Goal: Task Accomplishment & Management: Use online tool/utility

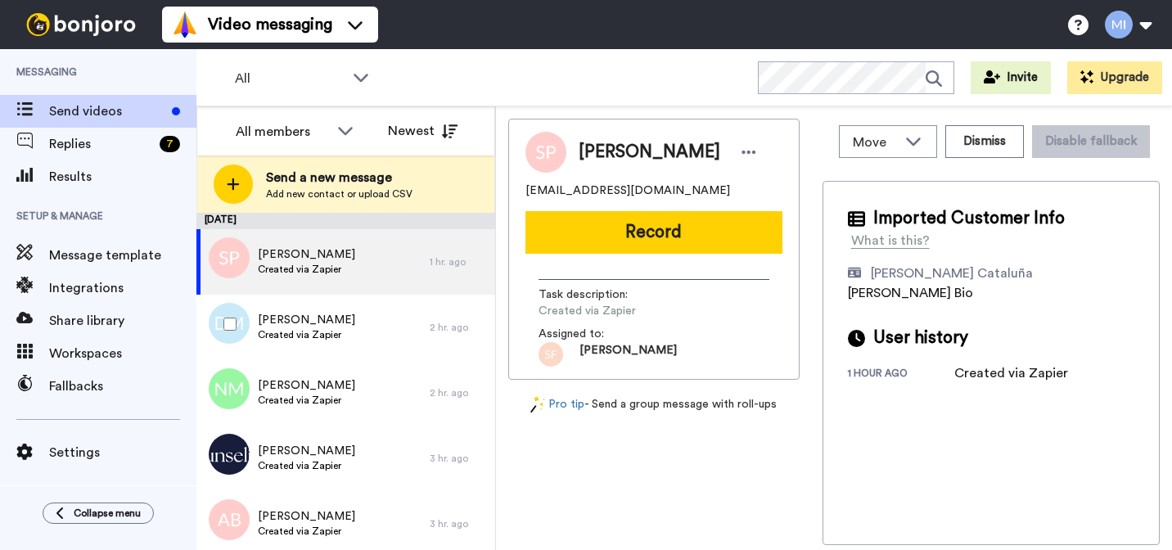
click at [367, 303] on div "[PERSON_NAME] Created via Zapier" at bounding box center [312, 327] width 233 height 65
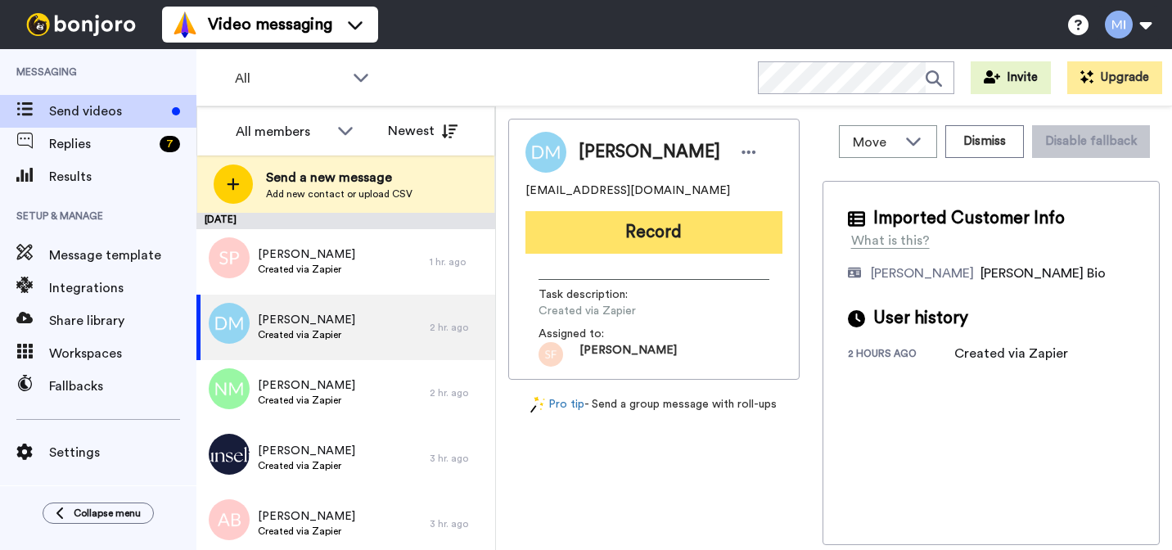
click at [677, 218] on button "Record" at bounding box center [653, 232] width 257 height 43
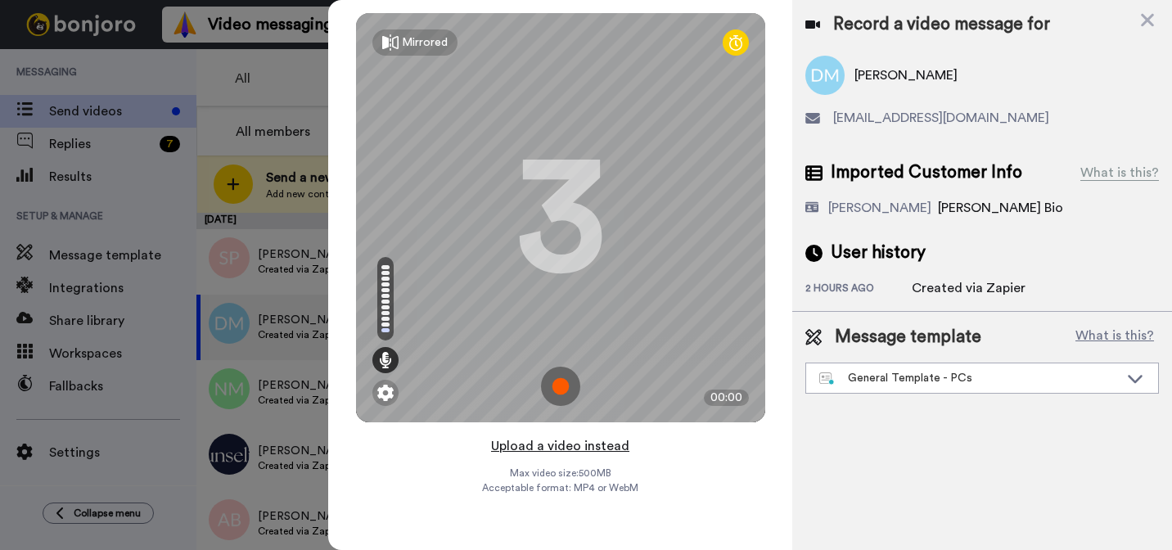
click at [604, 446] on button "Upload a video instead" at bounding box center [560, 445] width 148 height 21
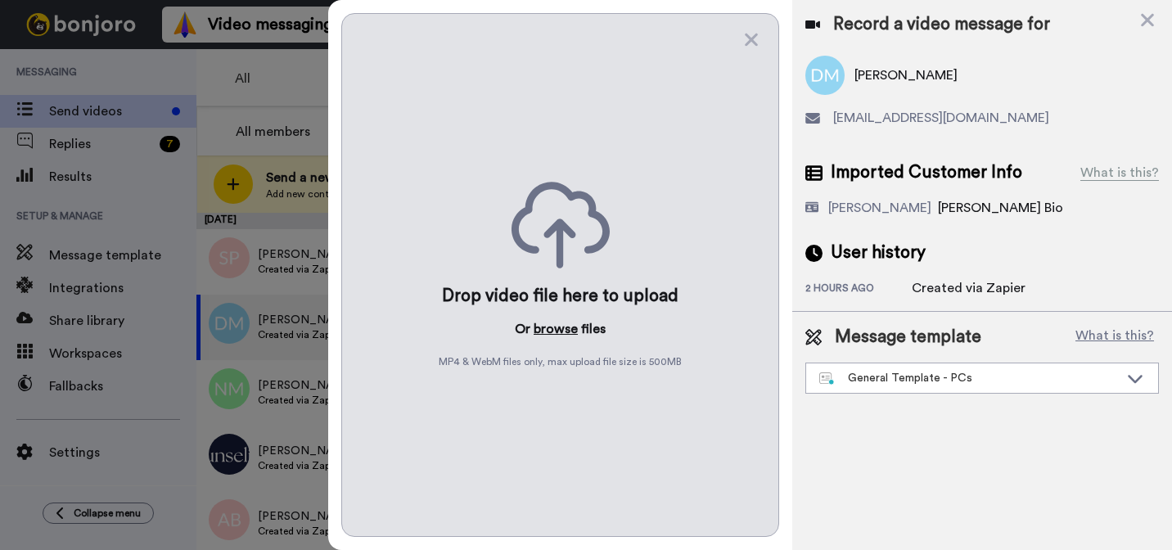
click at [562, 331] on button "browse" at bounding box center [555, 329] width 44 height 20
click at [880, 384] on div "General Template - PCs" at bounding box center [968, 378] width 299 height 16
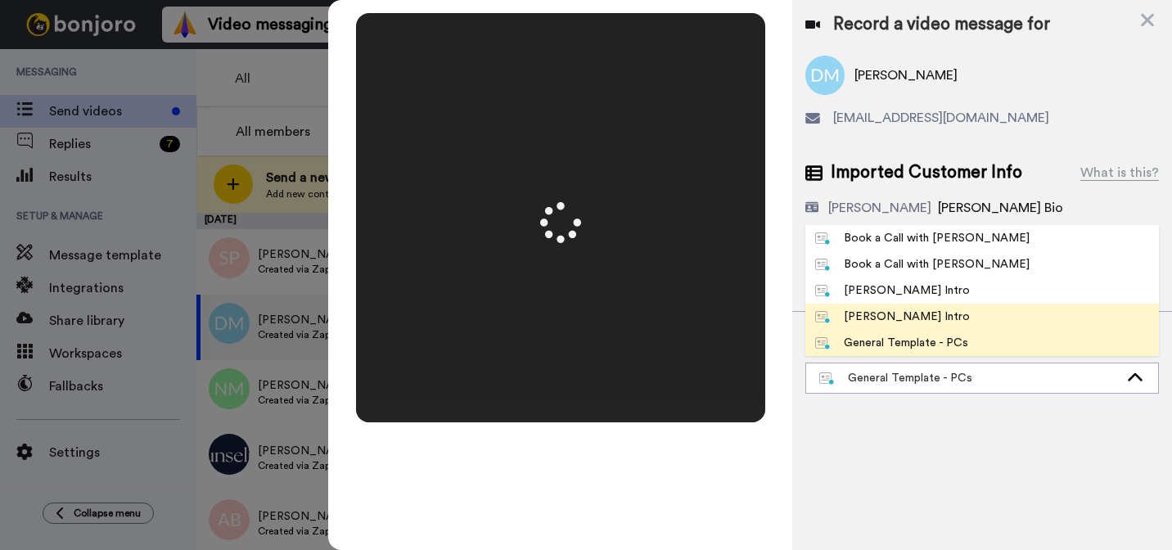
click at [888, 314] on div "[PERSON_NAME] Intro" at bounding box center [892, 316] width 155 height 16
